Goal: Register for event/course: Sign up to attend an event or enroll in a course

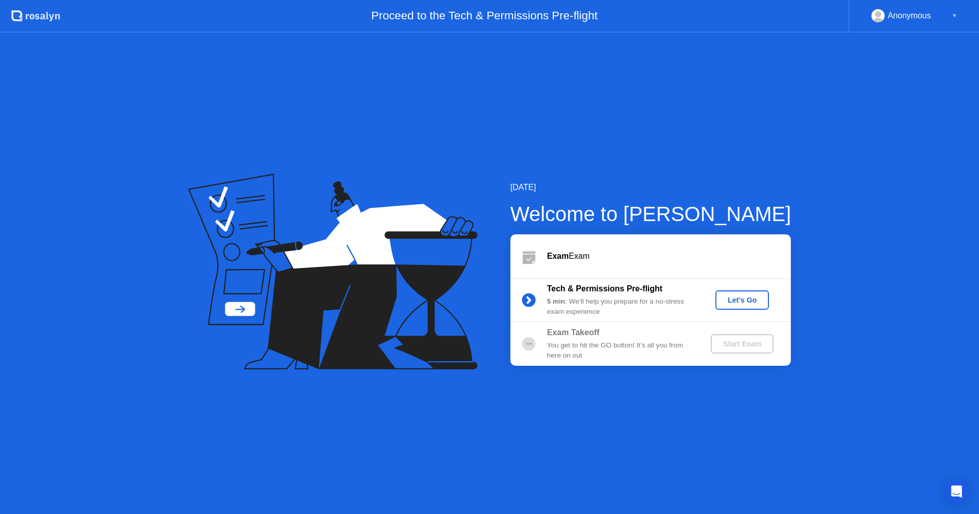
click at [740, 302] on div "Let's Go" at bounding box center [741, 300] width 45 height 8
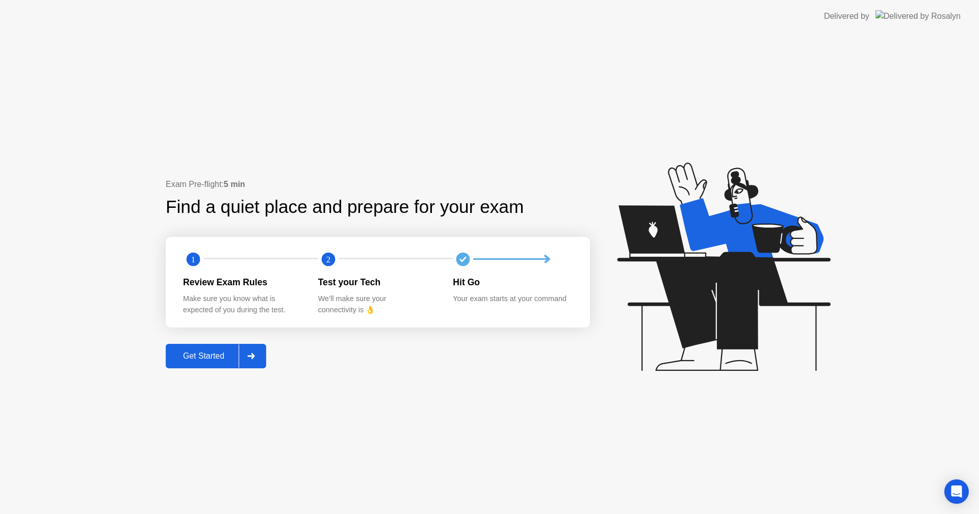
click at [198, 354] on div "Get Started" at bounding box center [204, 356] width 70 height 9
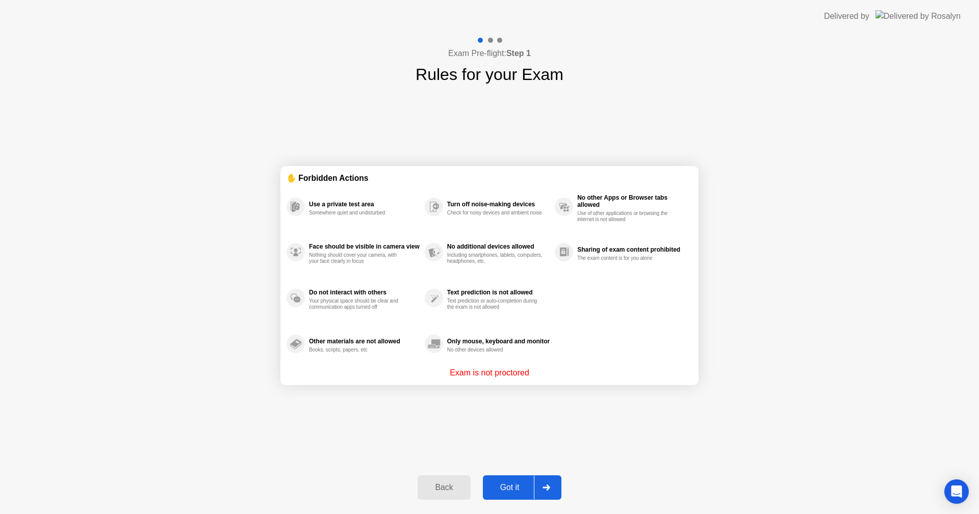
click at [499, 485] on div "Got it" at bounding box center [510, 487] width 48 height 9
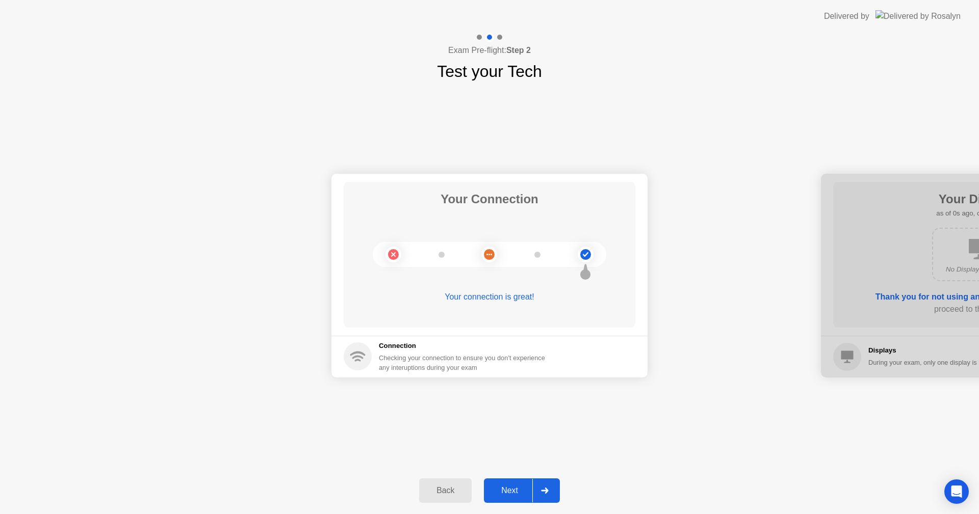
click at [515, 489] on div "Next" at bounding box center [509, 490] width 45 height 9
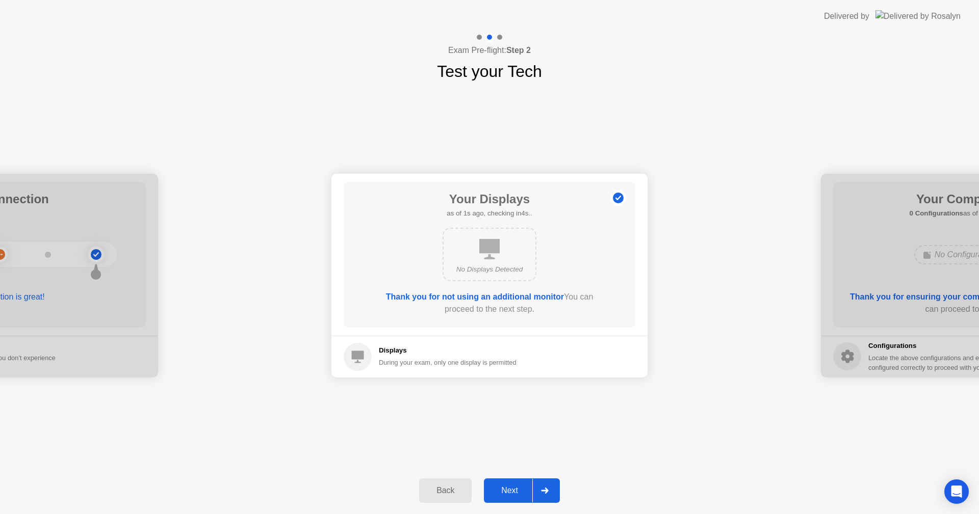
click at [515, 489] on div "Next" at bounding box center [509, 490] width 45 height 9
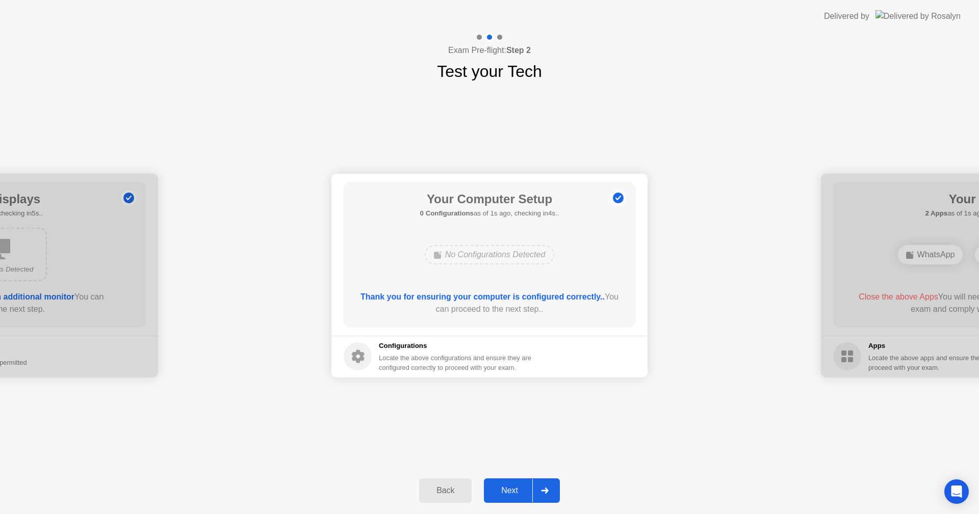
click at [515, 489] on div "Next" at bounding box center [509, 490] width 45 height 9
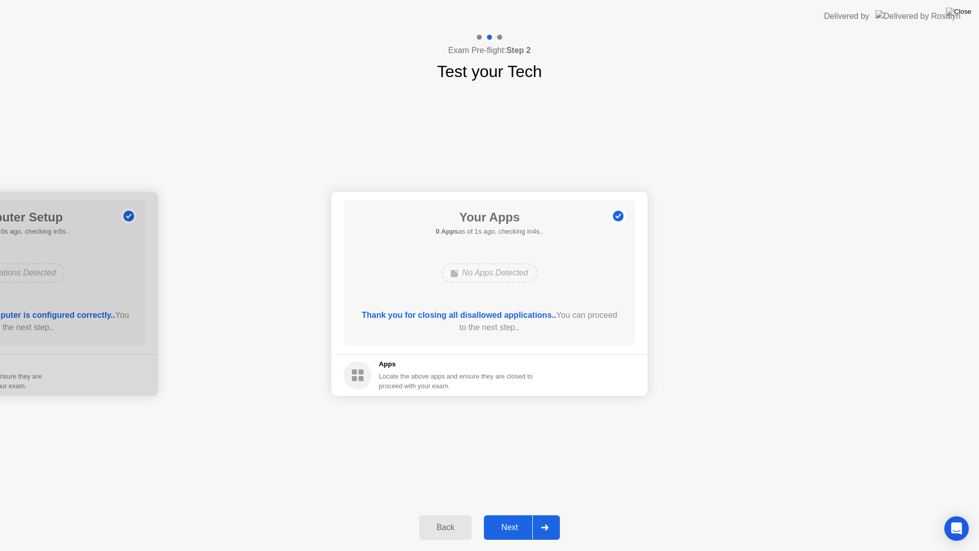
click at [517, 514] on div "Next" at bounding box center [509, 527] width 45 height 9
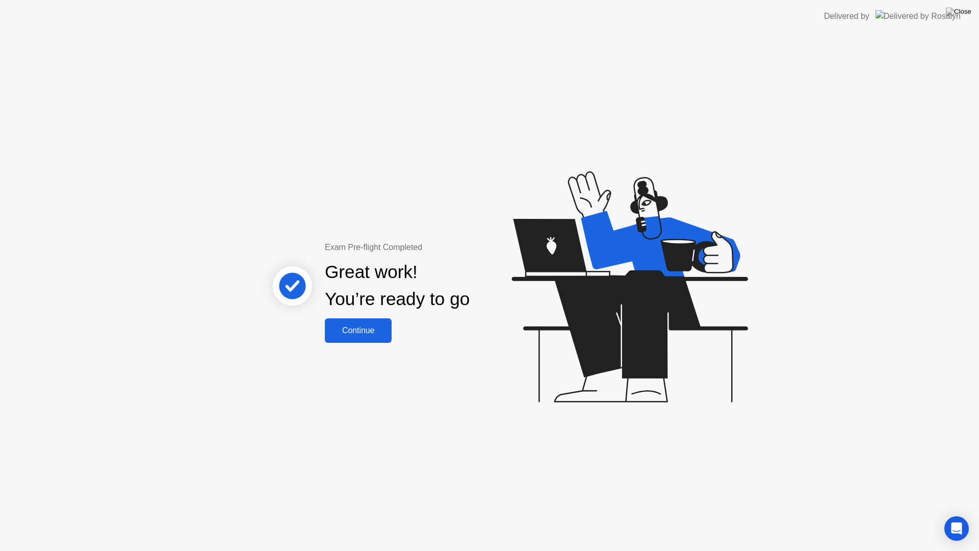
click at [350, 326] on div "Continue" at bounding box center [358, 330] width 61 height 9
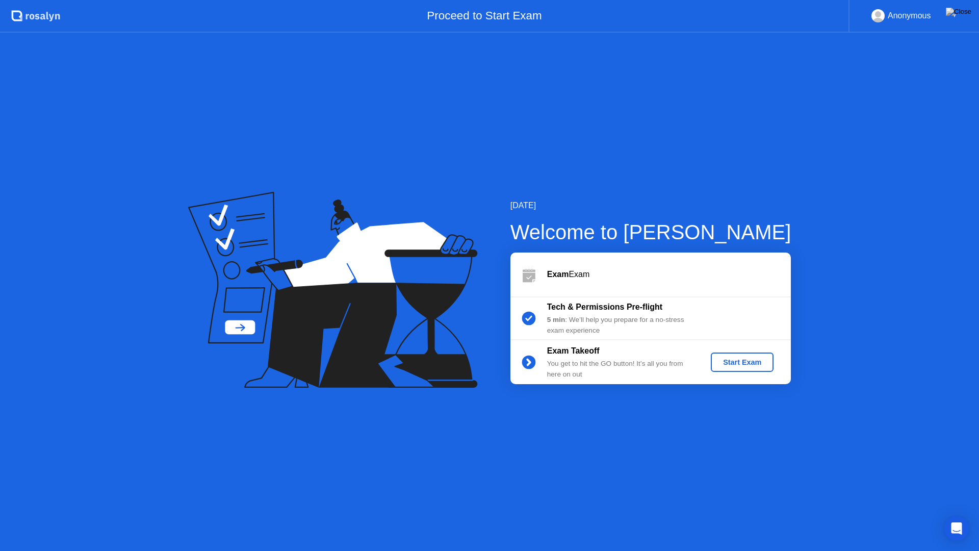
click at [760, 358] on div "Start Exam" at bounding box center [742, 362] width 55 height 8
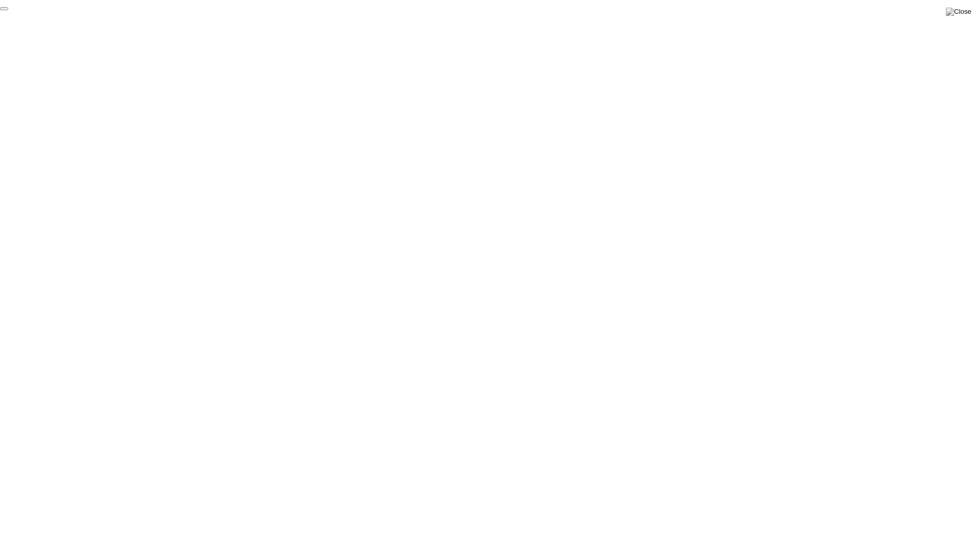
click div "End Proctoring Session"
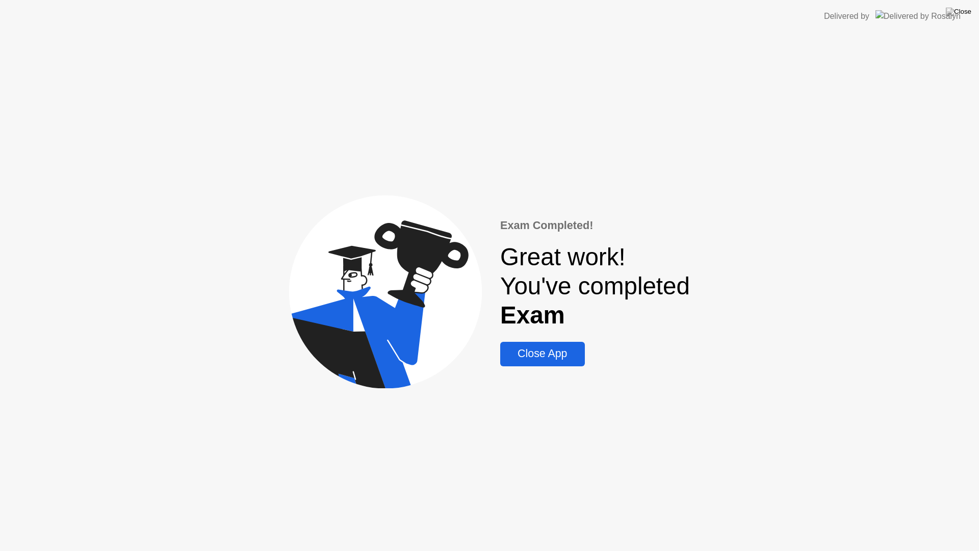
click at [512, 350] on div "Close App" at bounding box center [542, 353] width 78 height 13
